Goal: Task Accomplishment & Management: Manage account settings

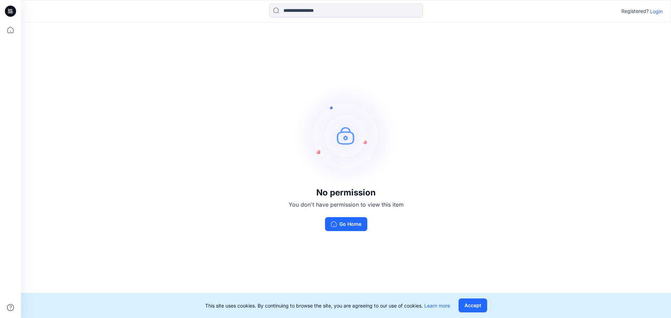
click at [659, 11] on p "Login" at bounding box center [656, 11] width 13 height 7
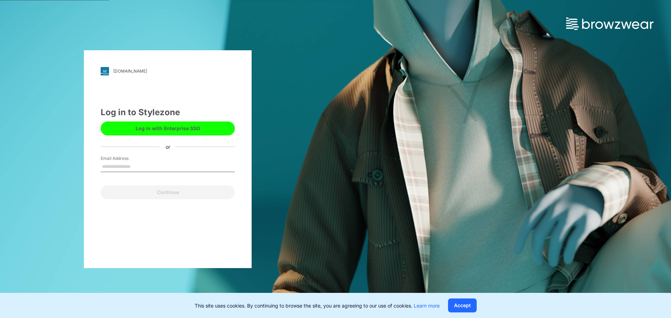
click at [156, 127] on button "Log in with Enterprise SSO" at bounding box center [168, 129] width 134 height 14
click at [138, 167] on input "Email Address" at bounding box center [168, 167] width 134 height 10
click at [132, 168] on input "Email Address" at bounding box center [168, 167] width 134 height 10
type input "**********"
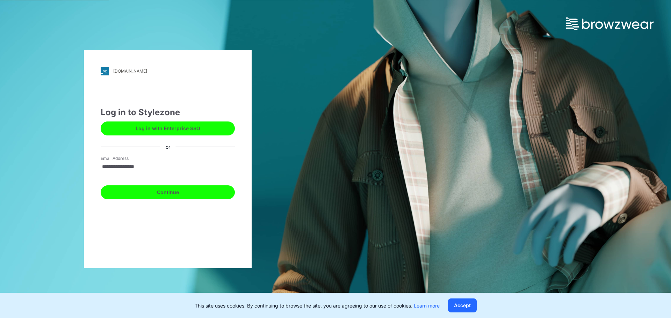
click at [151, 195] on button "Continue" at bounding box center [168, 193] width 134 height 14
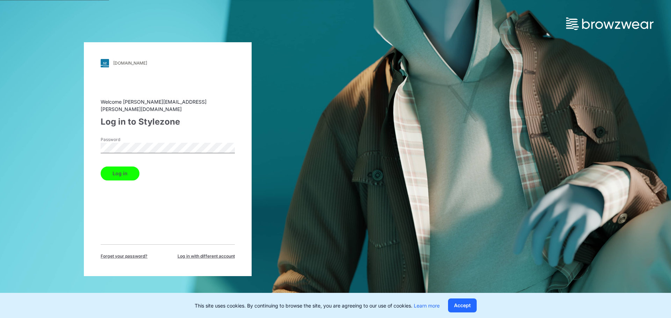
click at [102, 170] on button "Log in" at bounding box center [120, 174] width 39 height 14
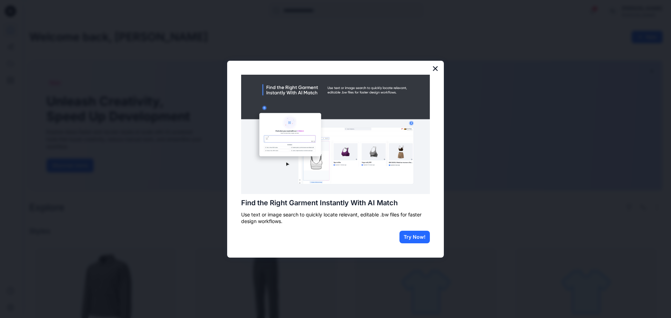
click at [433, 68] on button "×" at bounding box center [435, 68] width 7 height 11
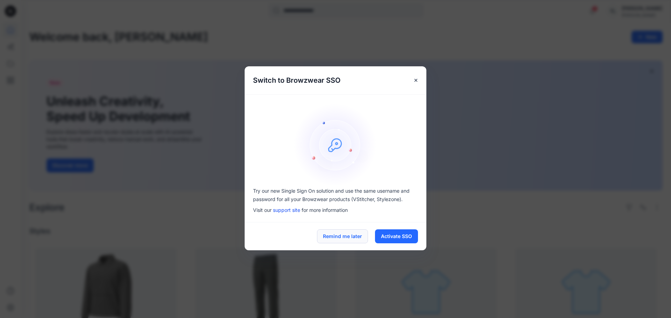
click at [326, 237] on button "Remind me later" at bounding box center [342, 237] width 51 height 14
